Goal: Transaction & Acquisition: Purchase product/service

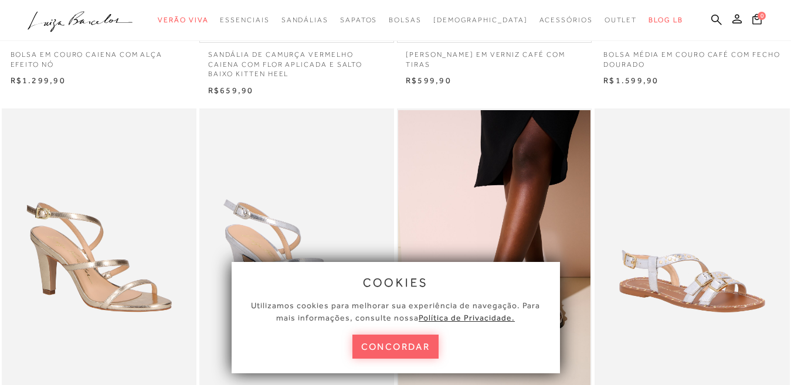
scroll to position [469, 0]
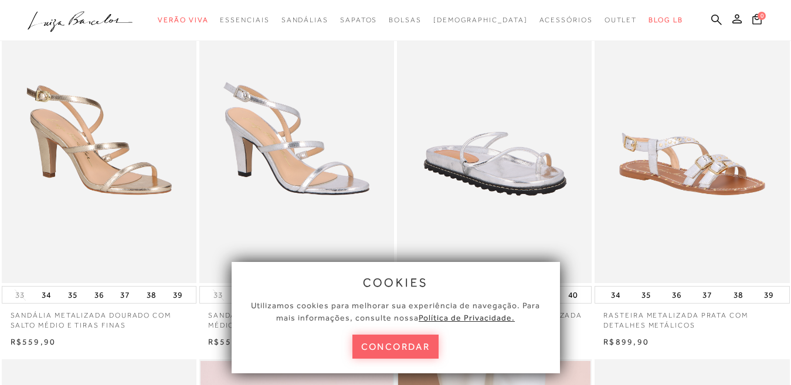
drag, startPoint x: 402, startPoint y: 350, endPoint x: 399, endPoint y: 188, distance: 161.3
click at [402, 350] on button "concordar" at bounding box center [395, 347] width 87 height 24
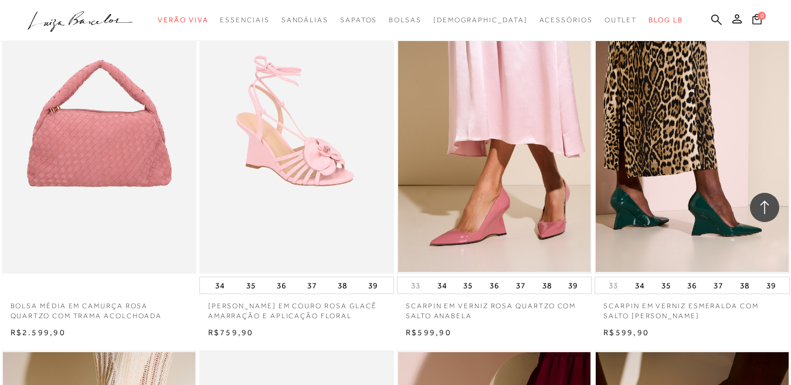
scroll to position [997, 0]
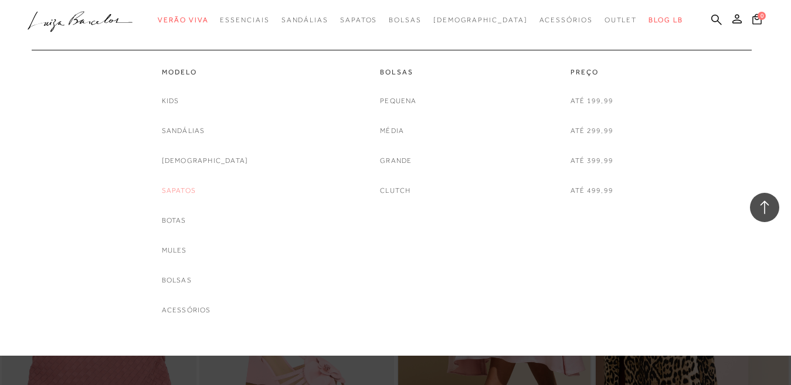
click at [191, 188] on link "Sapatos" at bounding box center [179, 191] width 34 height 12
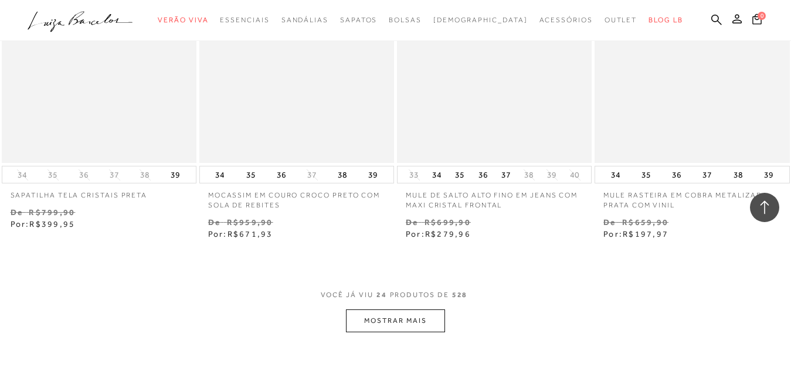
scroll to position [2170, 0]
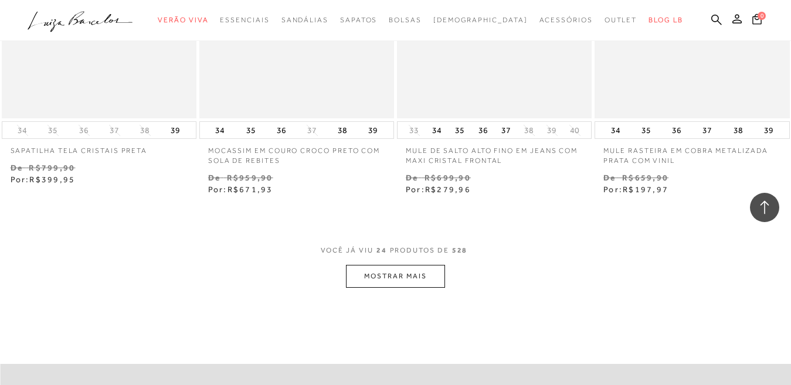
click at [398, 273] on button "MOSTRAR MAIS" at bounding box center [395, 276] width 99 height 23
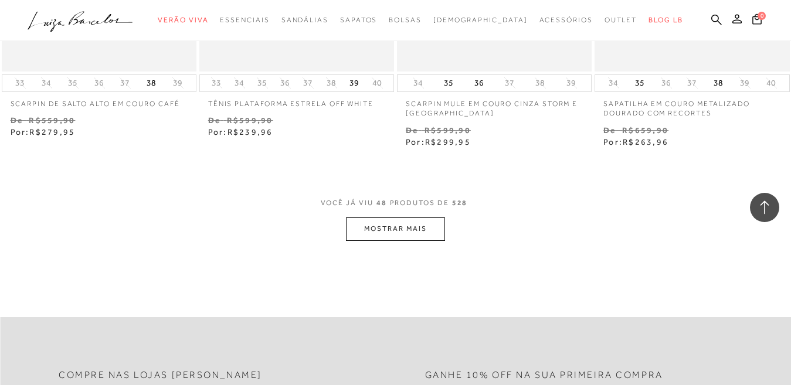
scroll to position [4515, 0]
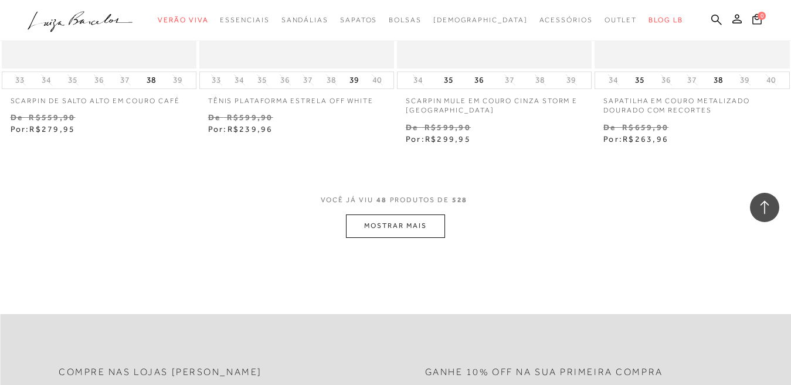
click at [401, 221] on button "MOSTRAR MAIS" at bounding box center [395, 226] width 99 height 23
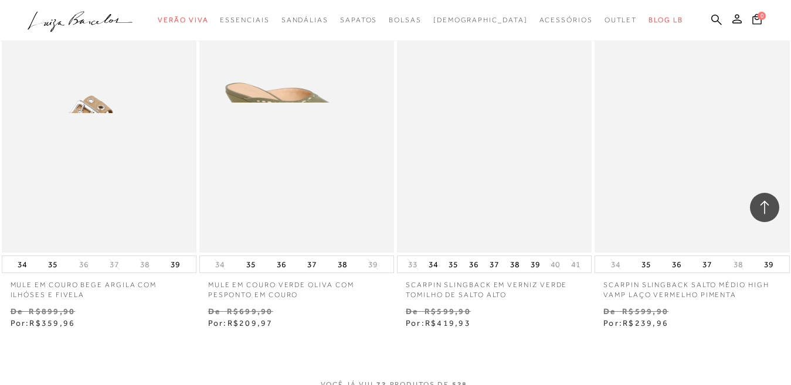
scroll to position [6802, 0]
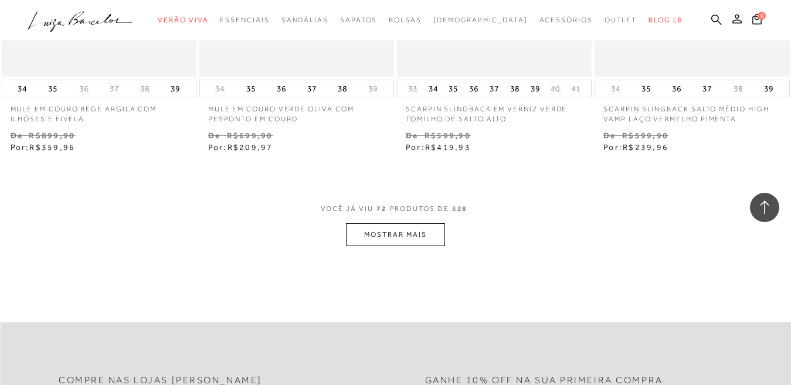
click at [408, 235] on button "MOSTRAR MAIS" at bounding box center [395, 234] width 99 height 23
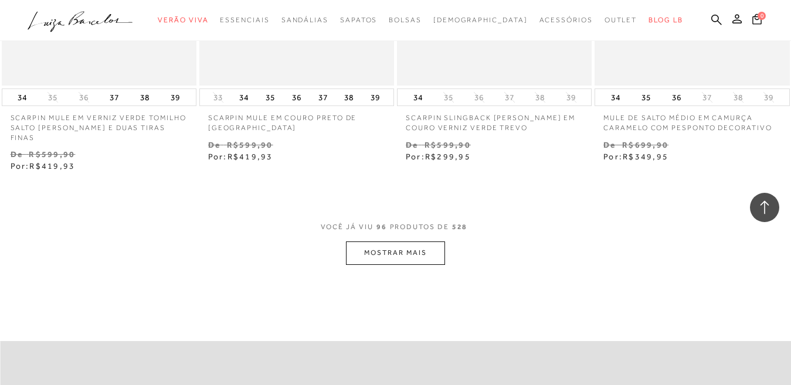
scroll to position [9090, 0]
click at [406, 241] on button "MOSTRAR MAIS" at bounding box center [395, 252] width 99 height 23
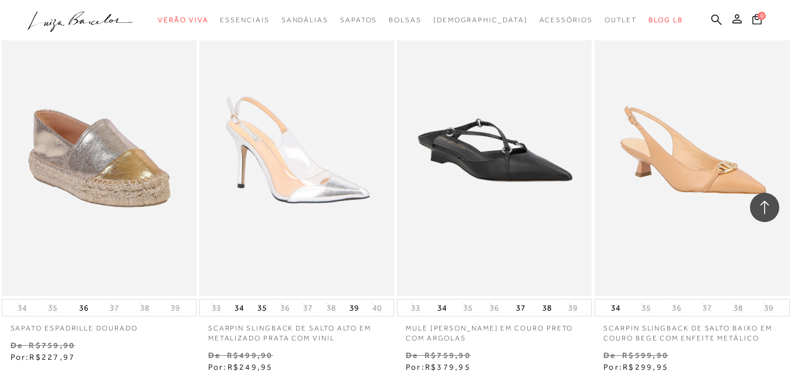
scroll to position [11377, 0]
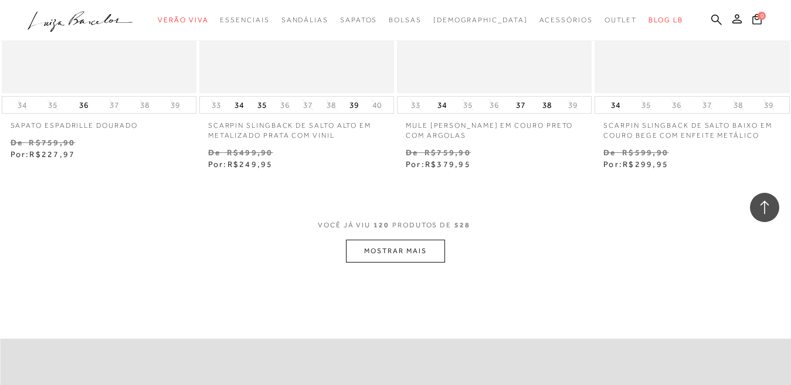
click at [427, 240] on button "MOSTRAR MAIS" at bounding box center [395, 251] width 99 height 23
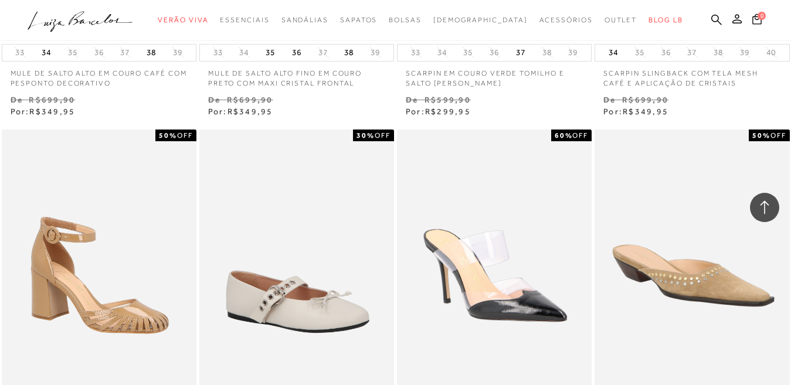
scroll to position [13605, 0]
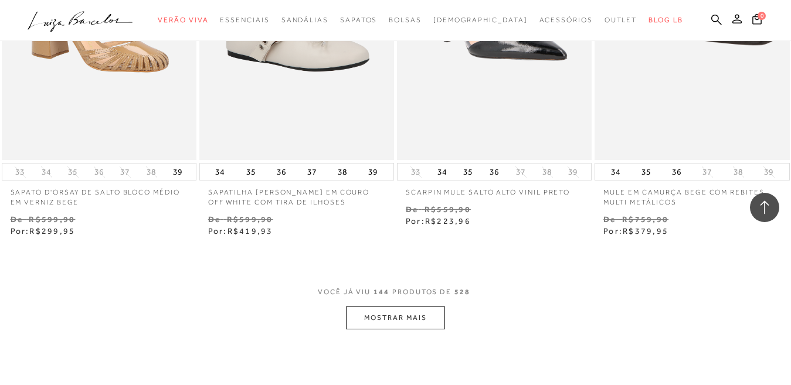
click at [390, 307] on button "MOSTRAR MAIS" at bounding box center [395, 318] width 99 height 23
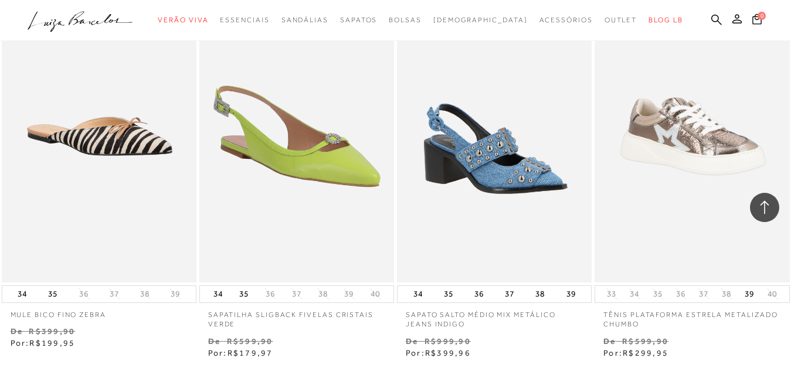
scroll to position [15892, 0]
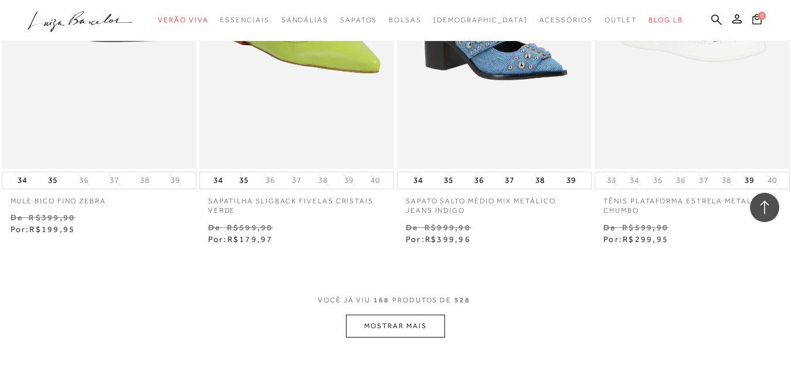
click at [406, 315] on button "MOSTRAR MAIS" at bounding box center [395, 326] width 99 height 23
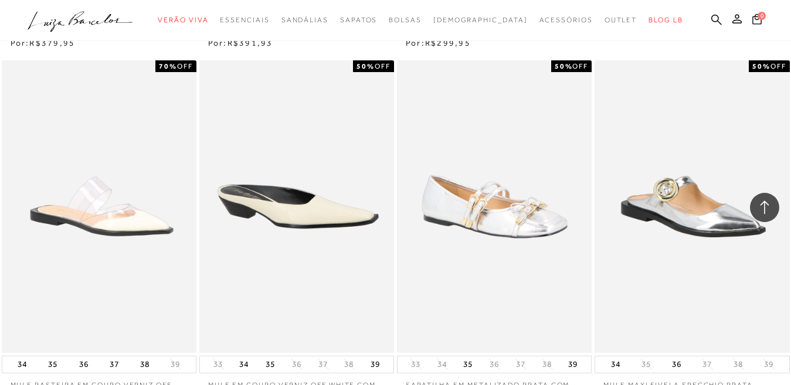
scroll to position [18238, 0]
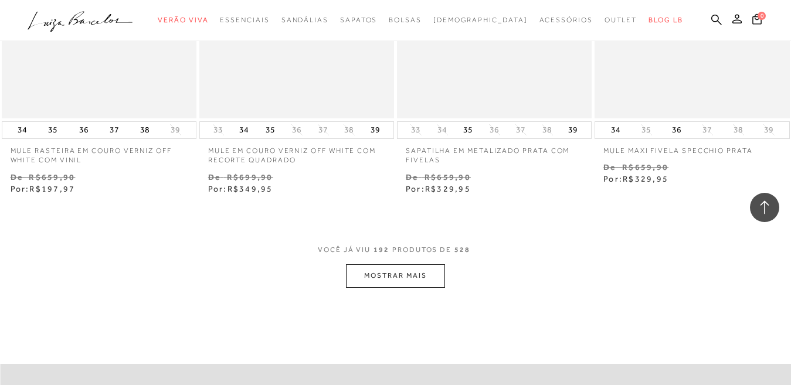
click at [402, 264] on button "MOSTRAR MAIS" at bounding box center [395, 275] width 99 height 23
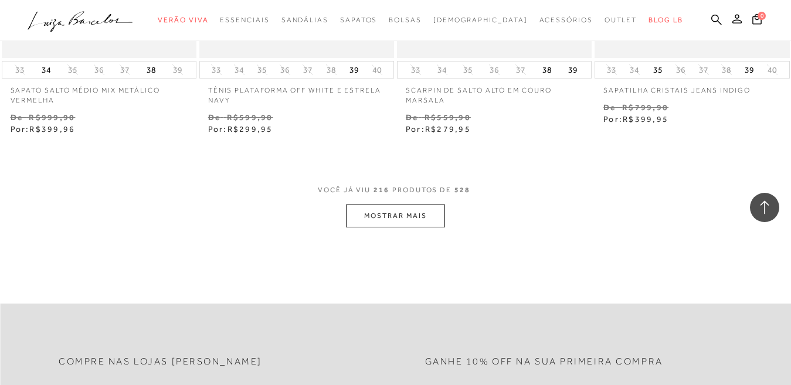
scroll to position [20407, 0]
